Goal: Task Accomplishment & Management: Manage account settings

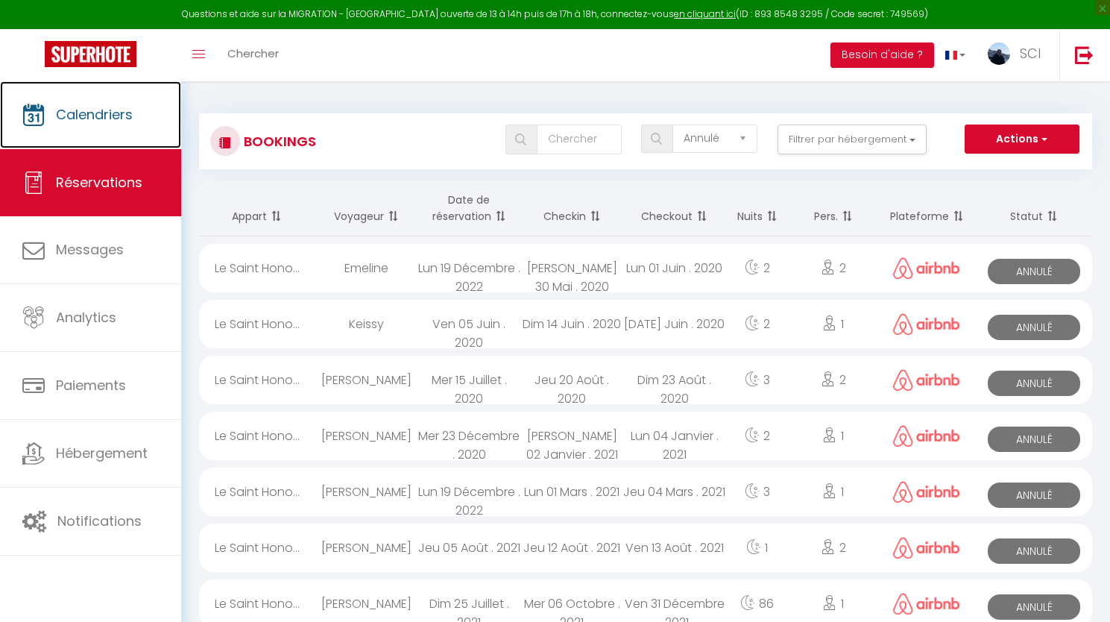
click at [139, 119] on link "Calendriers" at bounding box center [90, 114] width 181 height 67
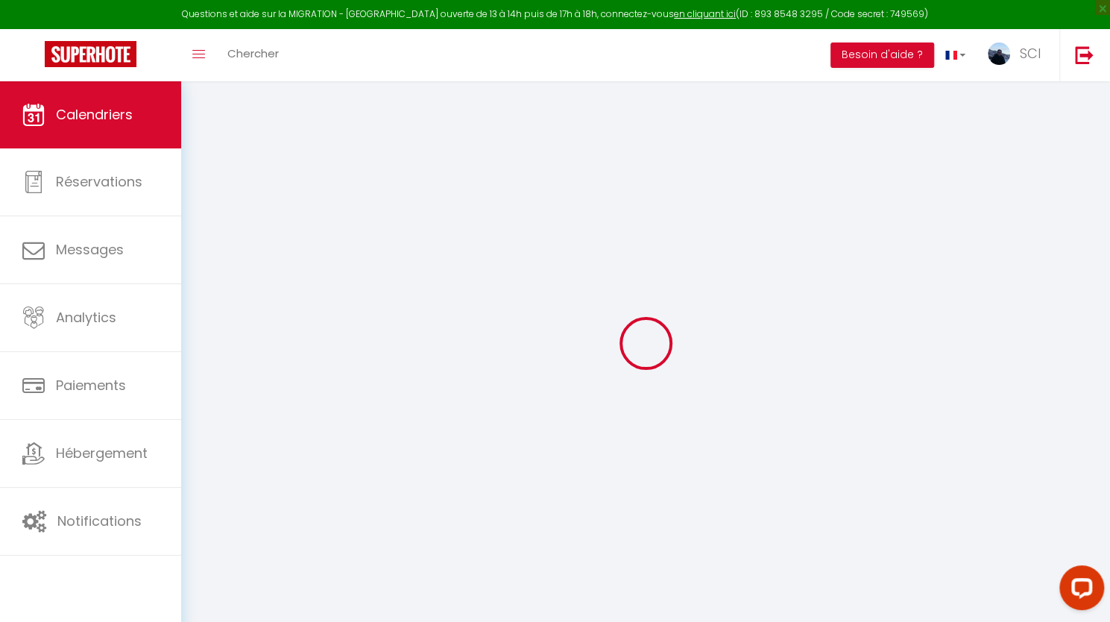
select select
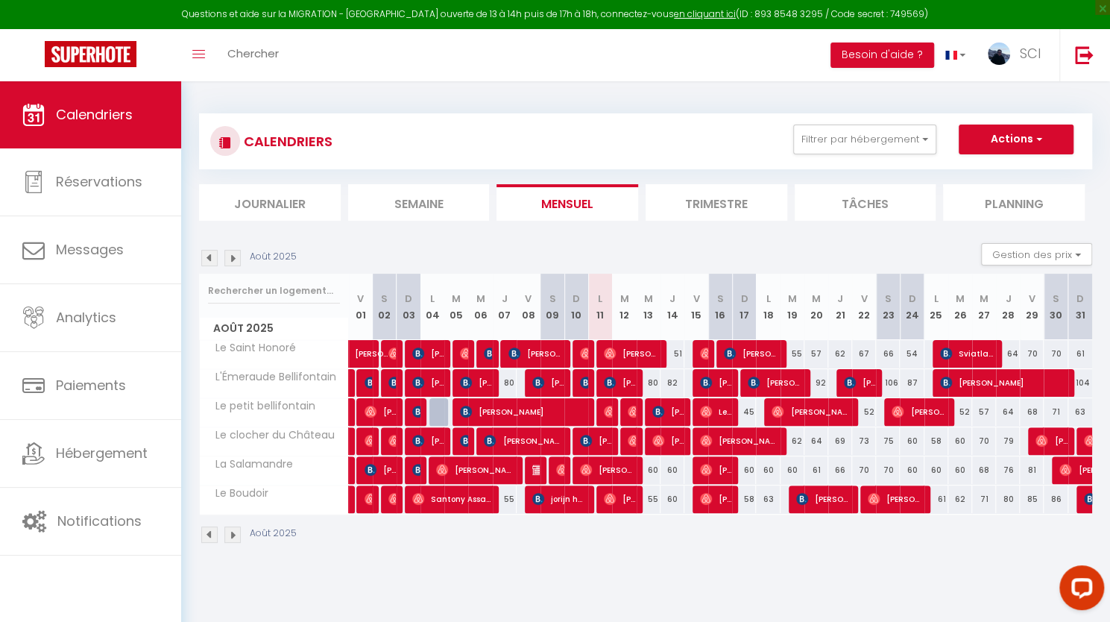
click at [625, 442] on div at bounding box center [632, 441] width 24 height 28
click at [634, 436] on img at bounding box center [634, 441] width 12 height 12
select select "OK"
select select "0"
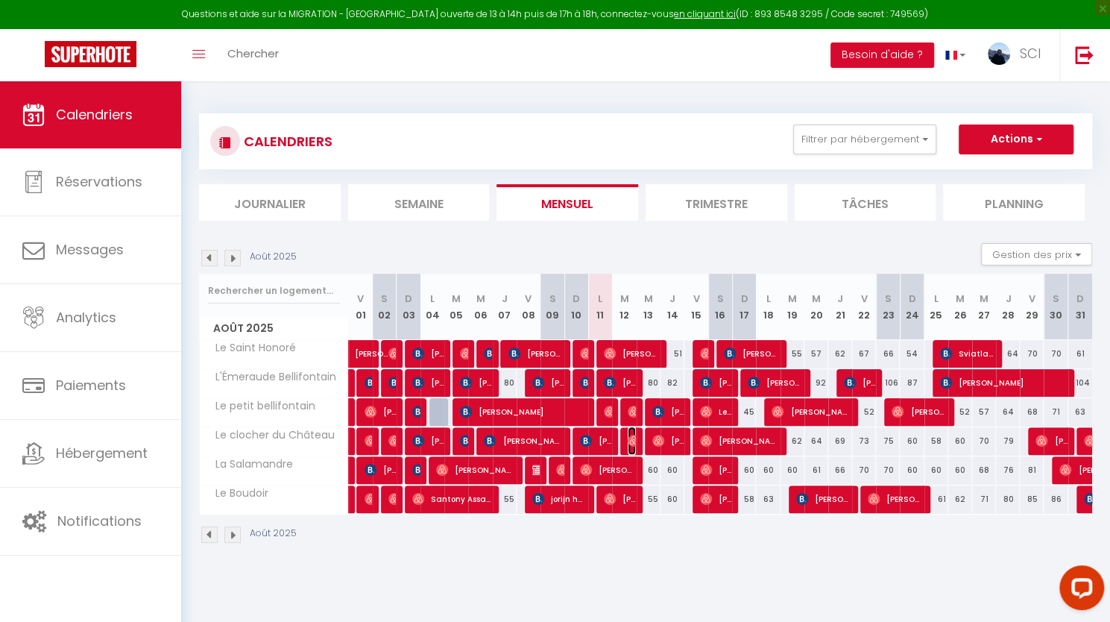
select select "0"
select select "1"
select select
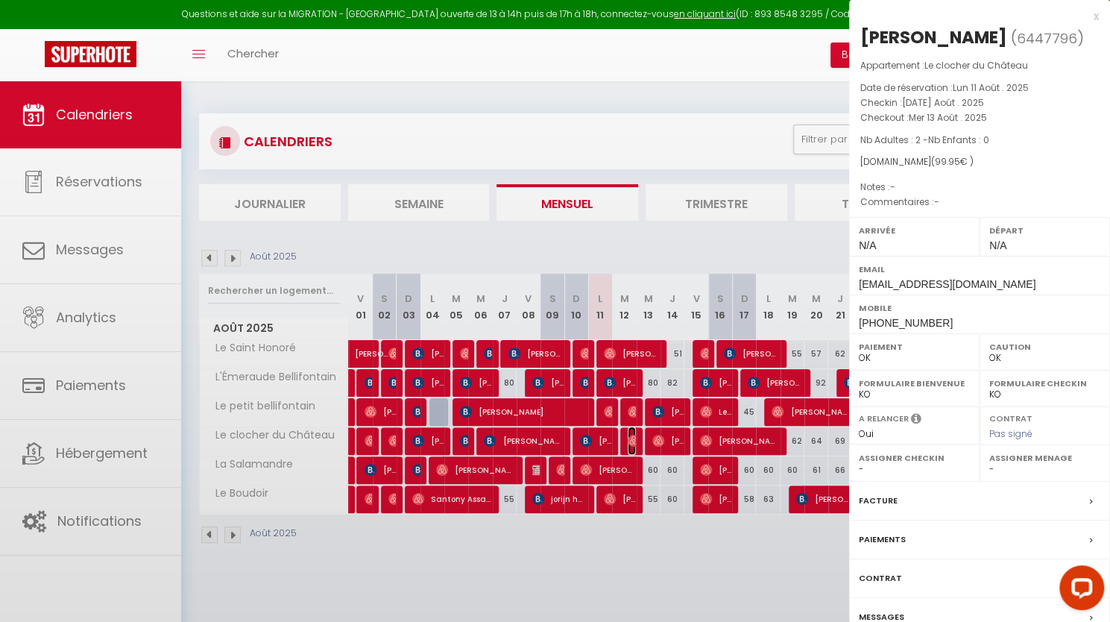
select select "23001"
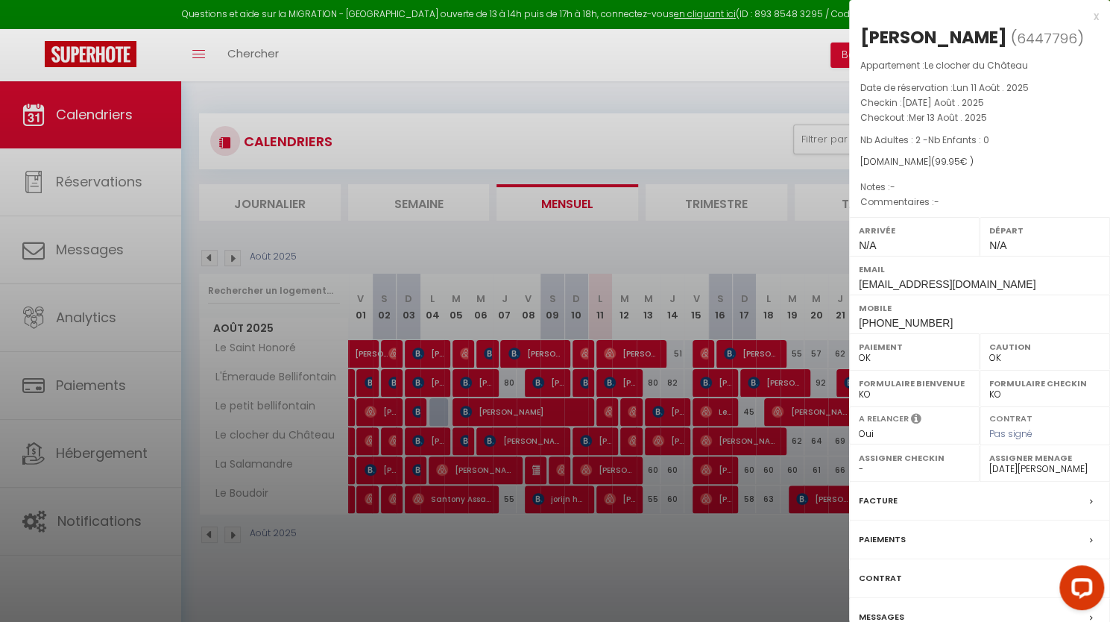
click at [670, 491] on div at bounding box center [555, 311] width 1110 height 622
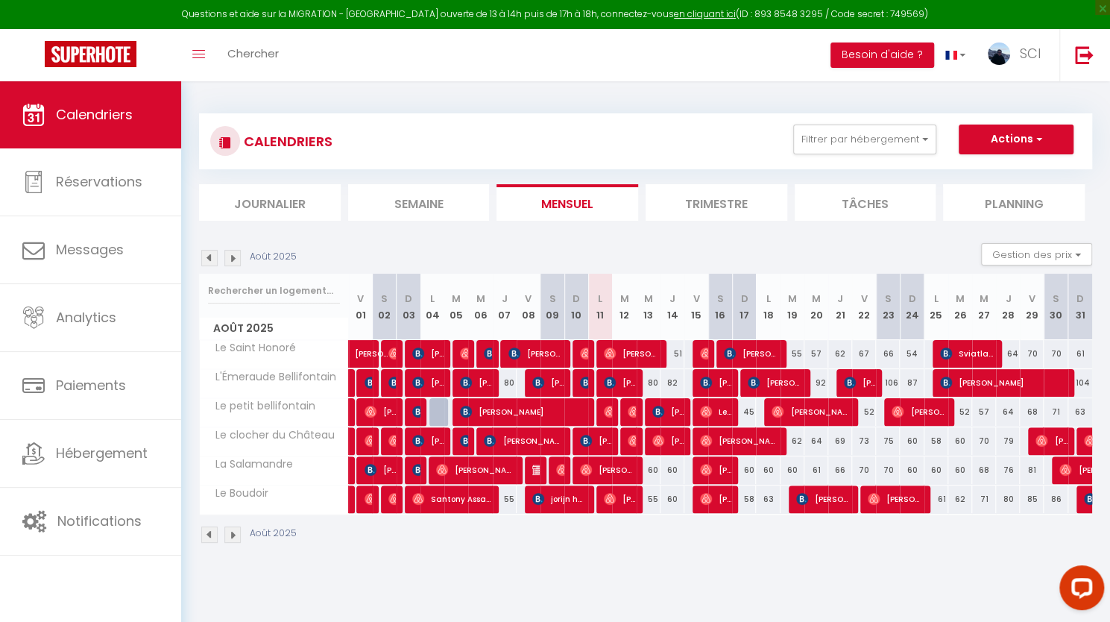
click at [627, 403] on div at bounding box center [632, 412] width 24 height 28
click at [634, 411] on img at bounding box center [634, 412] width 12 height 12
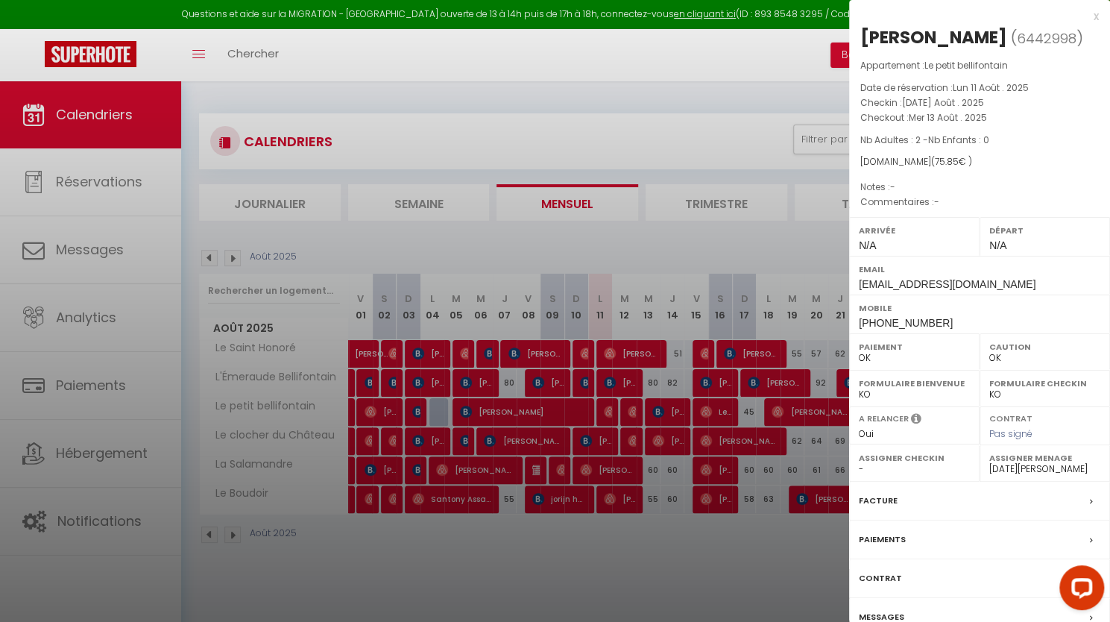
click at [673, 529] on div at bounding box center [555, 311] width 1110 height 622
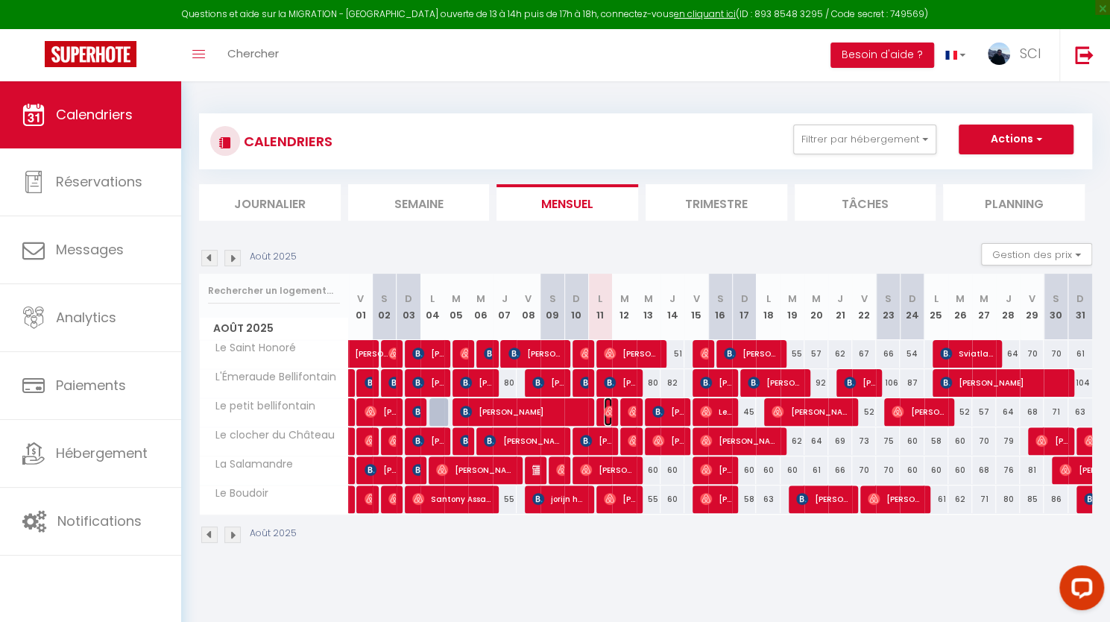
click at [608, 408] on img at bounding box center [610, 412] width 12 height 12
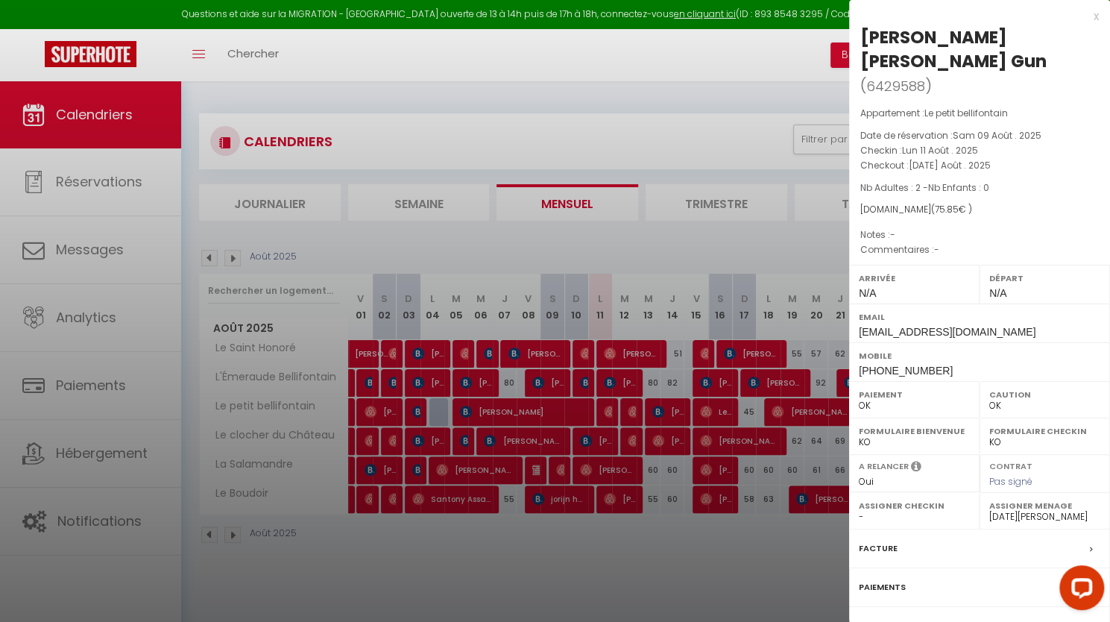
click at [730, 550] on div at bounding box center [555, 311] width 1110 height 622
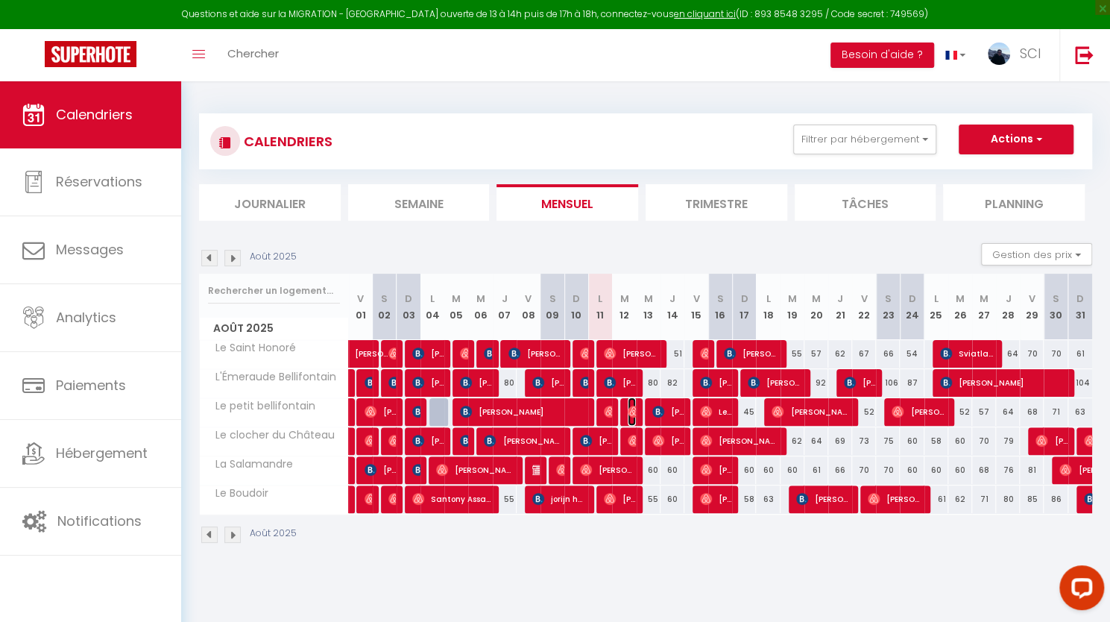
click at [633, 408] on img at bounding box center [634, 412] width 12 height 12
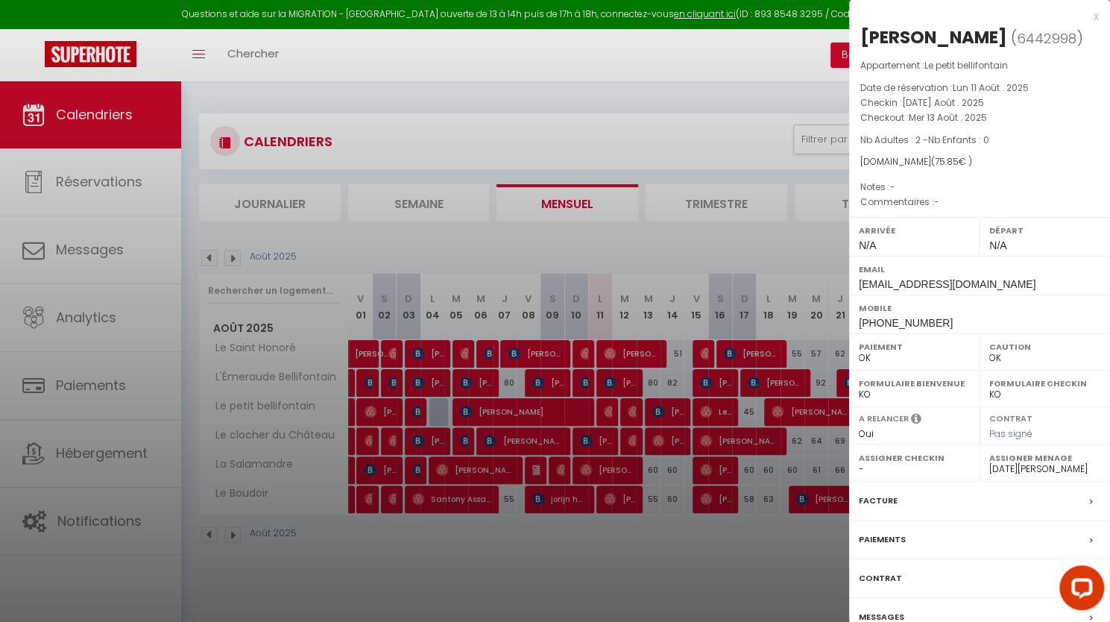
click at [640, 553] on div at bounding box center [555, 311] width 1110 height 622
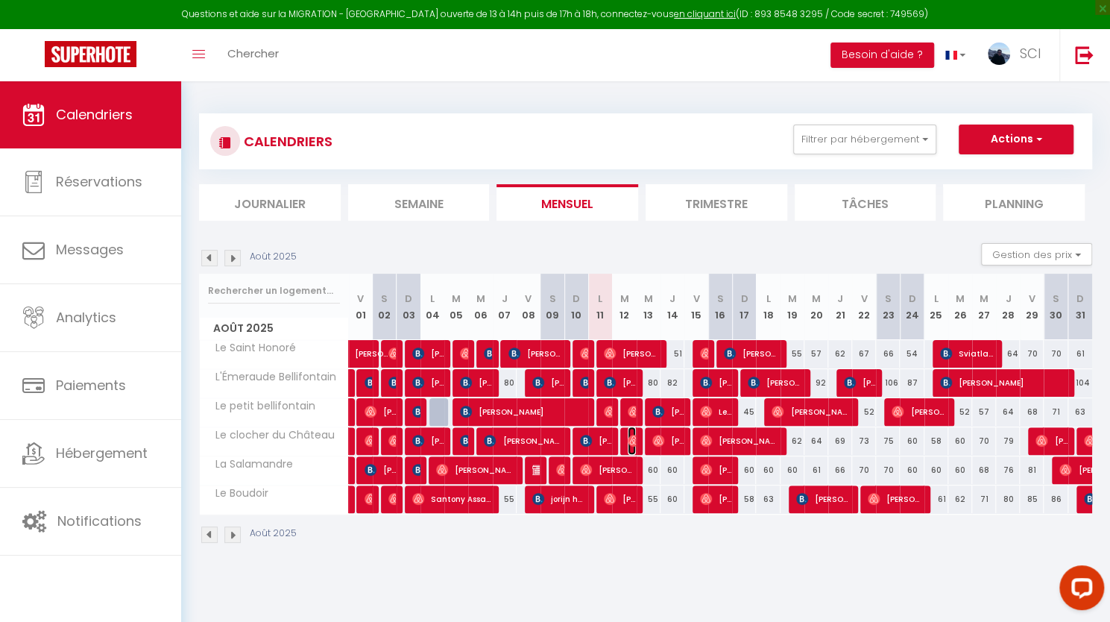
click at [631, 436] on img at bounding box center [634, 441] width 12 height 12
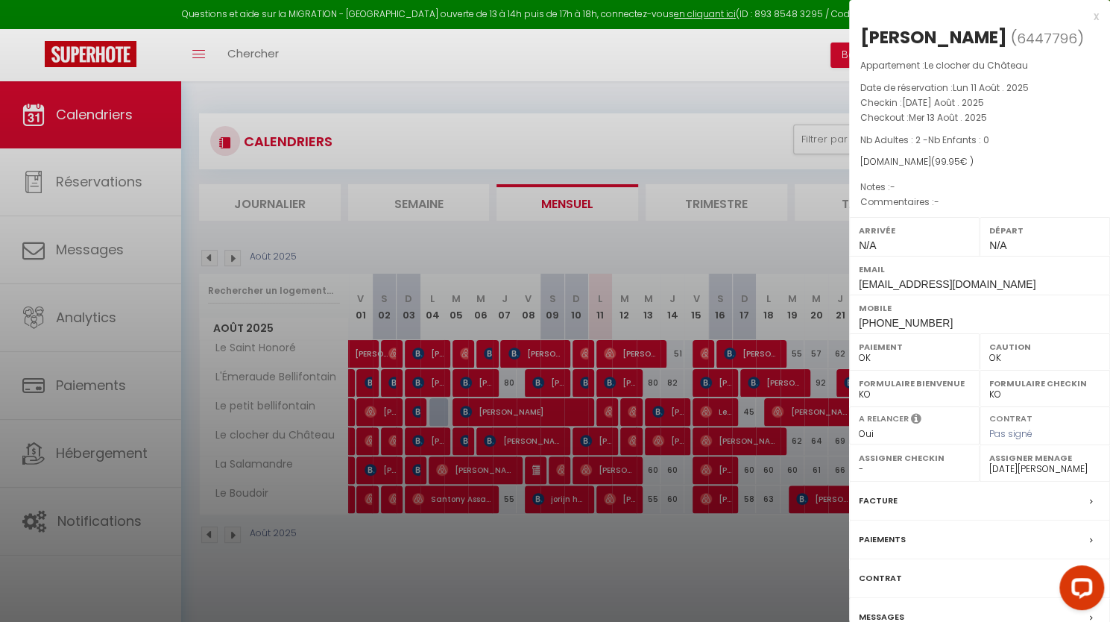
click at [783, 457] on div at bounding box center [555, 311] width 1110 height 622
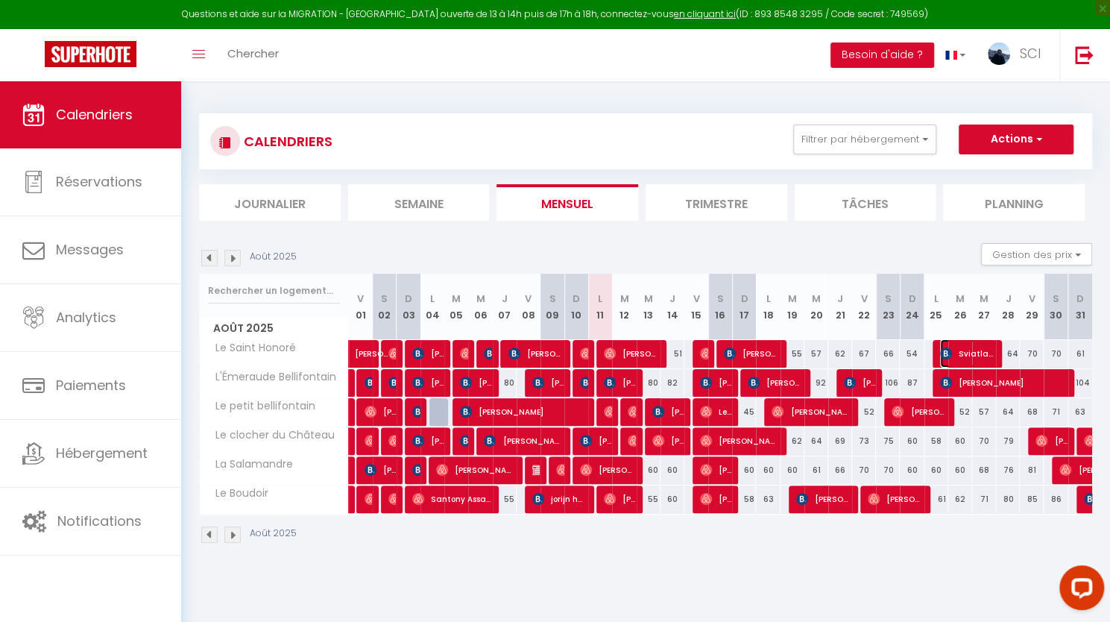
click at [983, 344] on span "Sviatlana Christodoulou" at bounding box center [968, 353] width 56 height 28
select select "KO"
select select "39167"
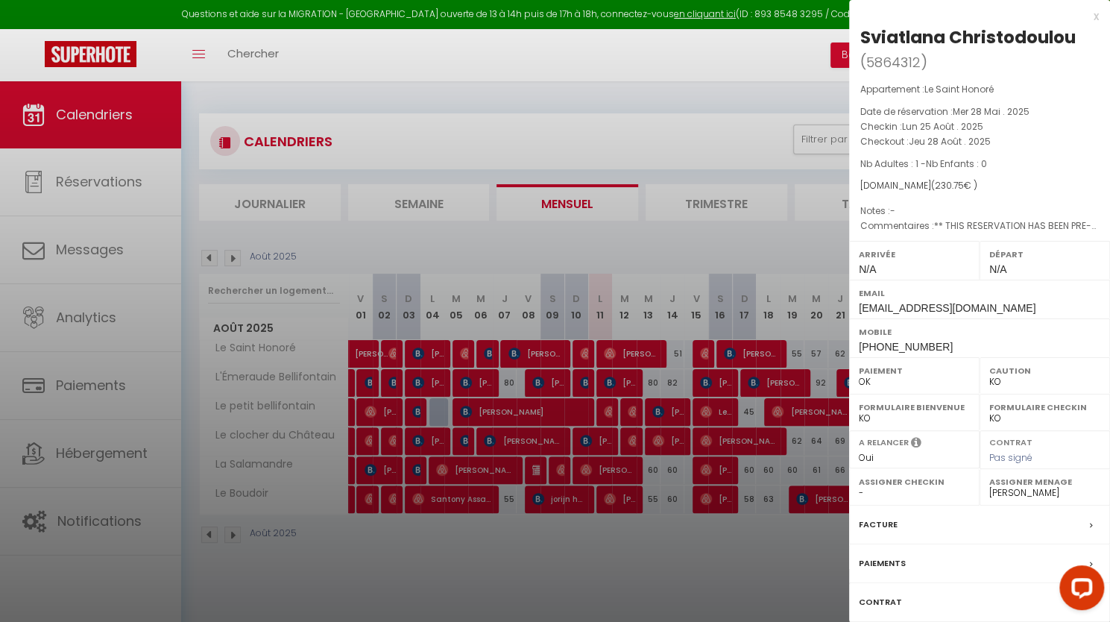
click at [787, 315] on div at bounding box center [555, 311] width 1110 height 622
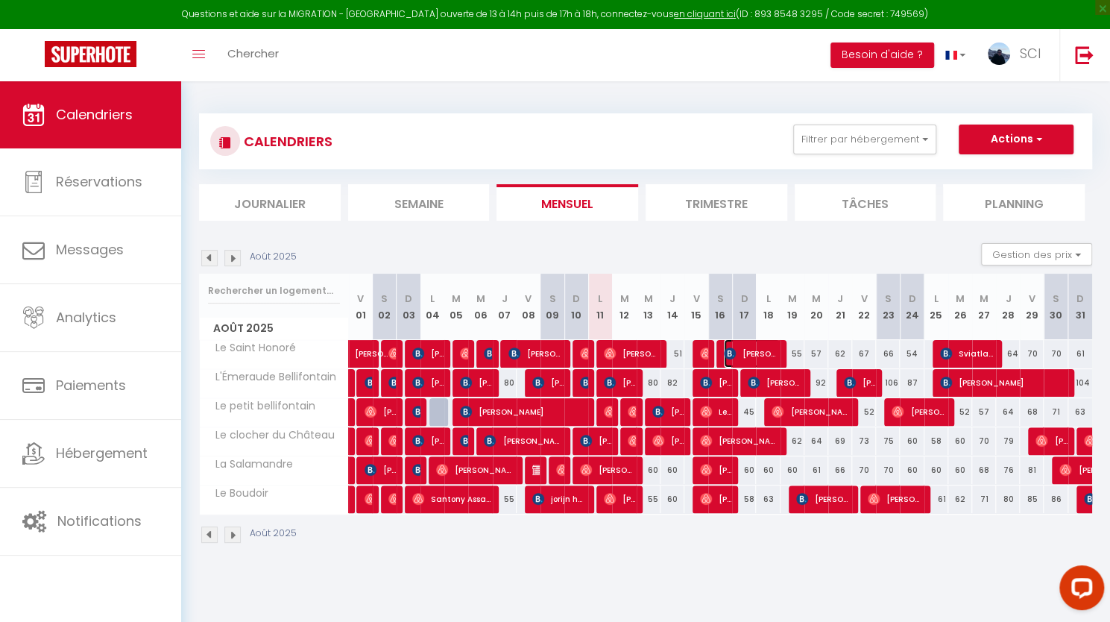
click at [765, 344] on span "[PERSON_NAME]" at bounding box center [752, 353] width 56 height 28
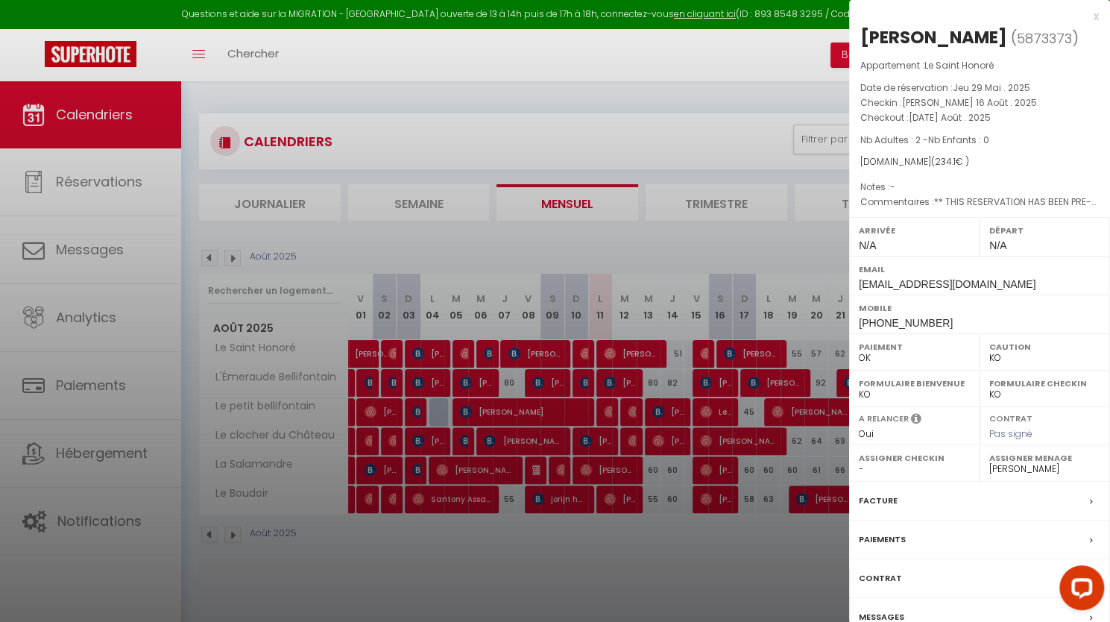
click at [770, 268] on div at bounding box center [555, 311] width 1110 height 622
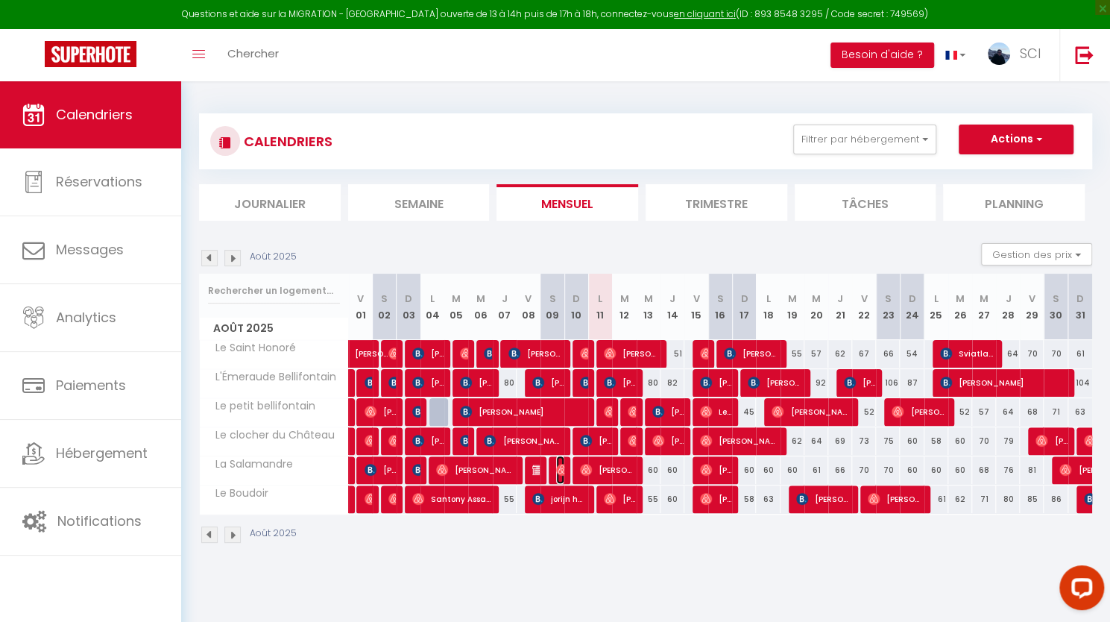
click at [563, 471] on img at bounding box center [562, 470] width 12 height 12
select select "OK"
select select "23001"
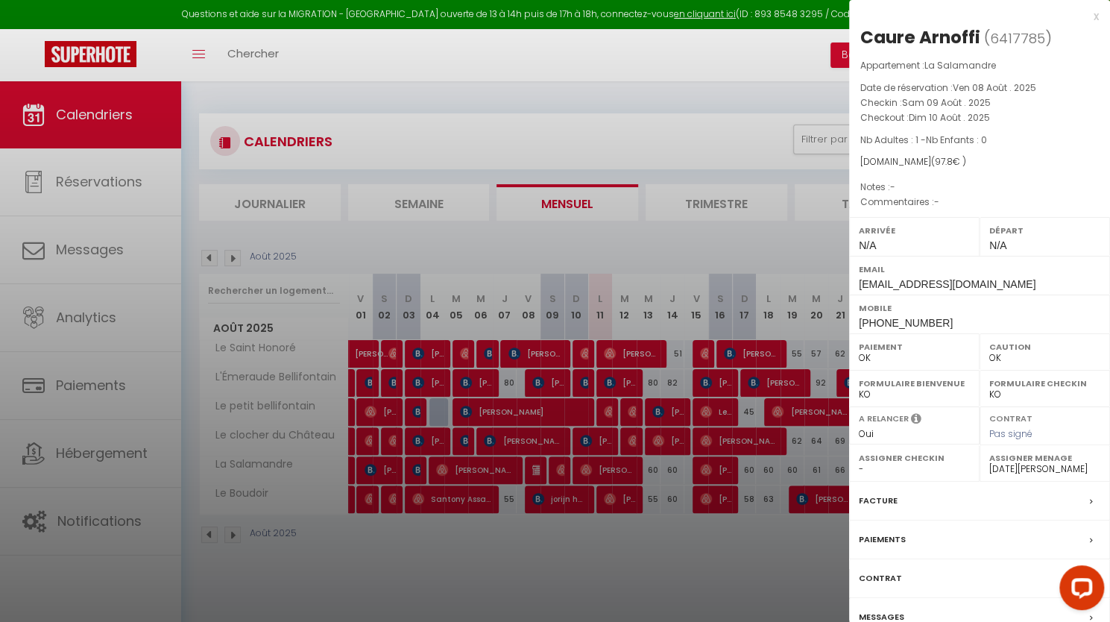
click at [552, 529] on div at bounding box center [555, 311] width 1110 height 622
